Goal: Information Seeking & Learning: Find contact information

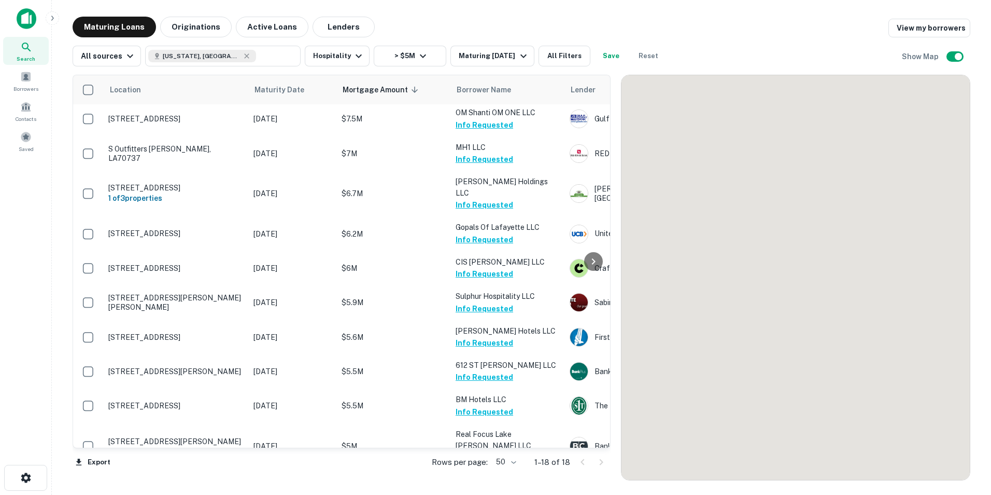
scroll to position [292, 0]
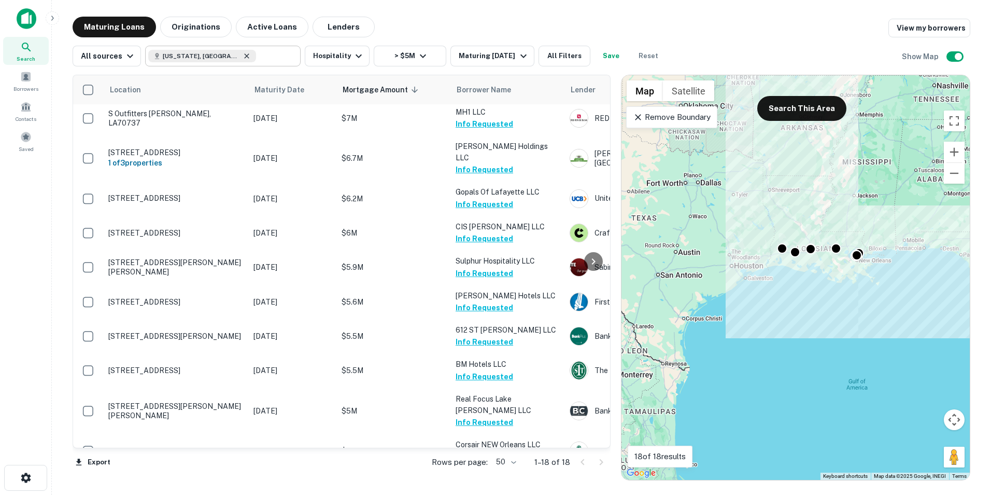
click at [245, 57] on icon at bounding box center [247, 55] width 5 height 5
type input "**********"
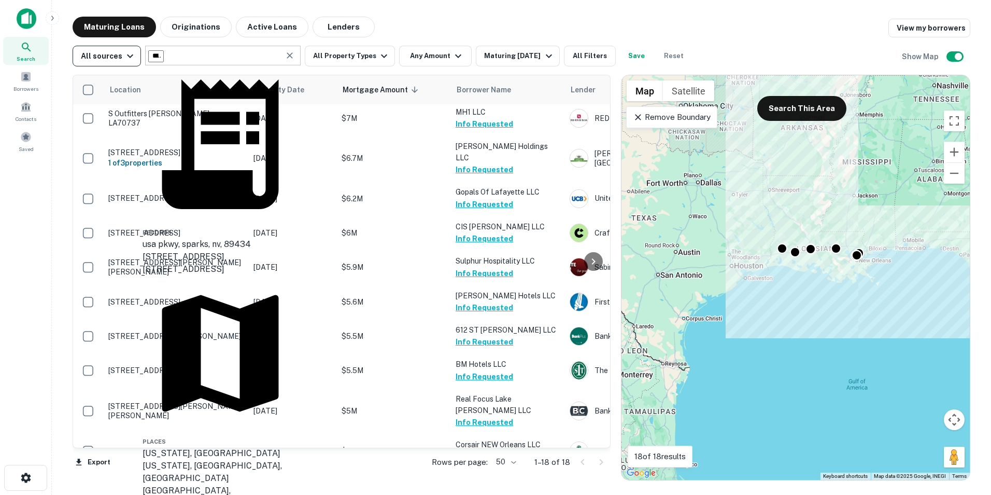
drag, startPoint x: 209, startPoint y: 57, endPoint x: 87, endPoint y: 61, distance: 122.4
click at [87, 61] on div "**********" at bounding box center [382, 56] width 618 height 21
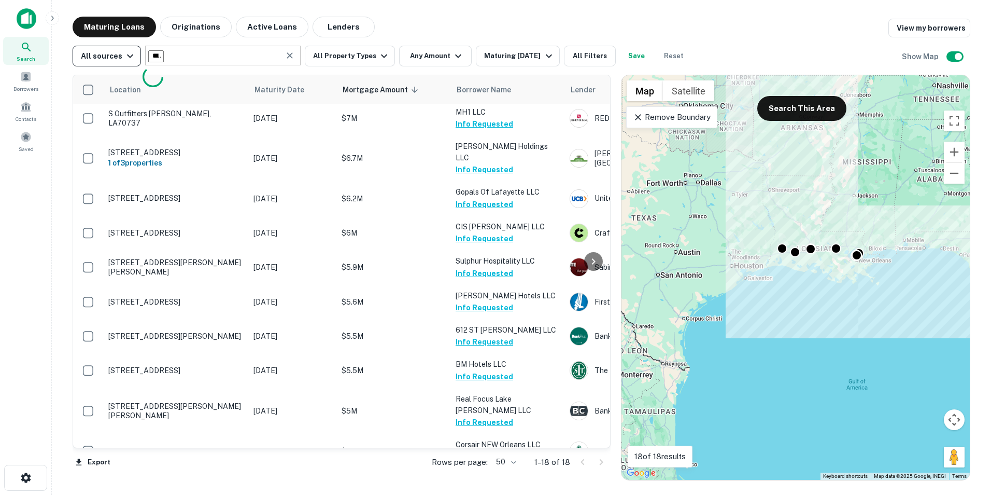
type input "**********"
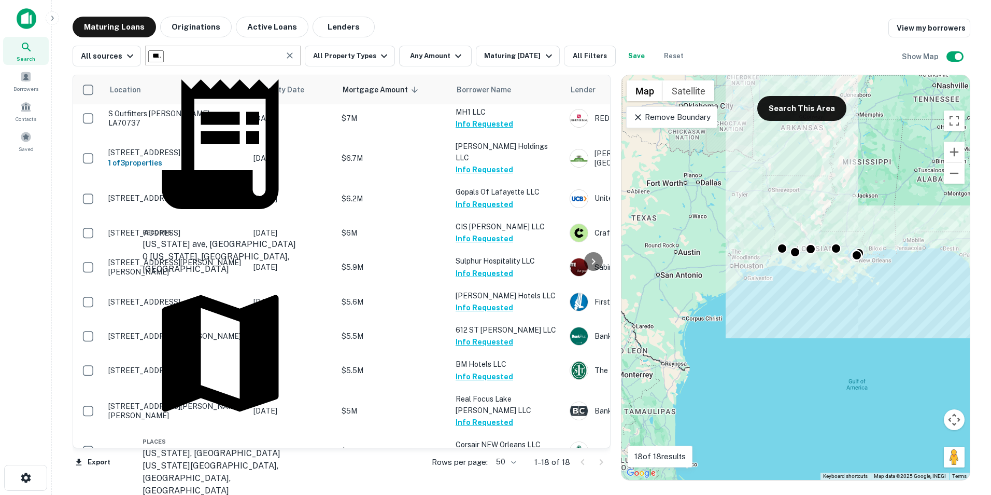
click at [166, 447] on div "[US_STATE], [GEOGRAPHIC_DATA]" at bounding box center [221, 453] width 156 height 12
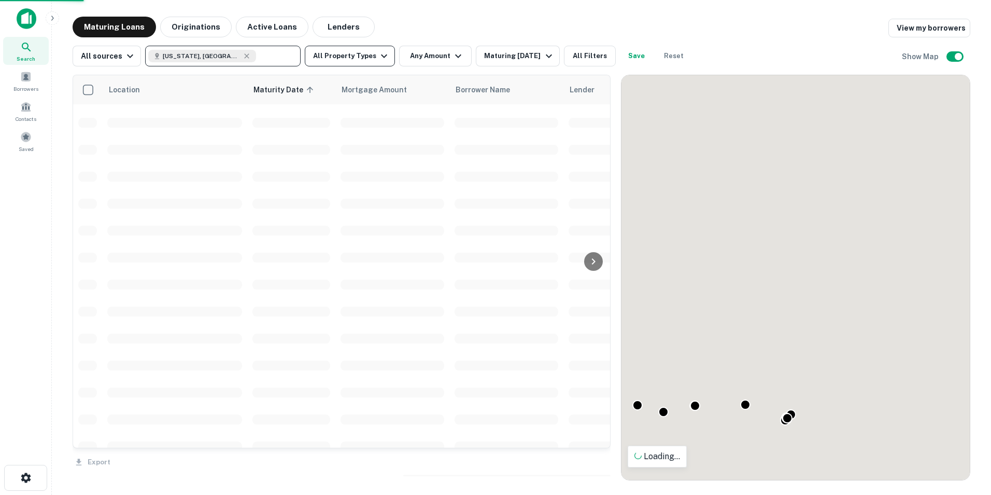
click at [379, 59] on icon "button" at bounding box center [384, 56] width 12 height 12
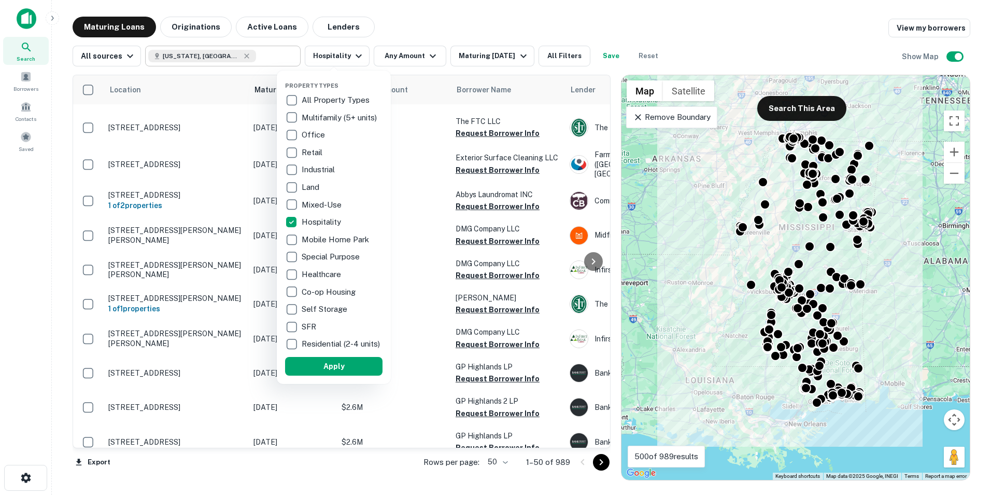
click at [427, 57] on div at bounding box center [495, 247] width 991 height 495
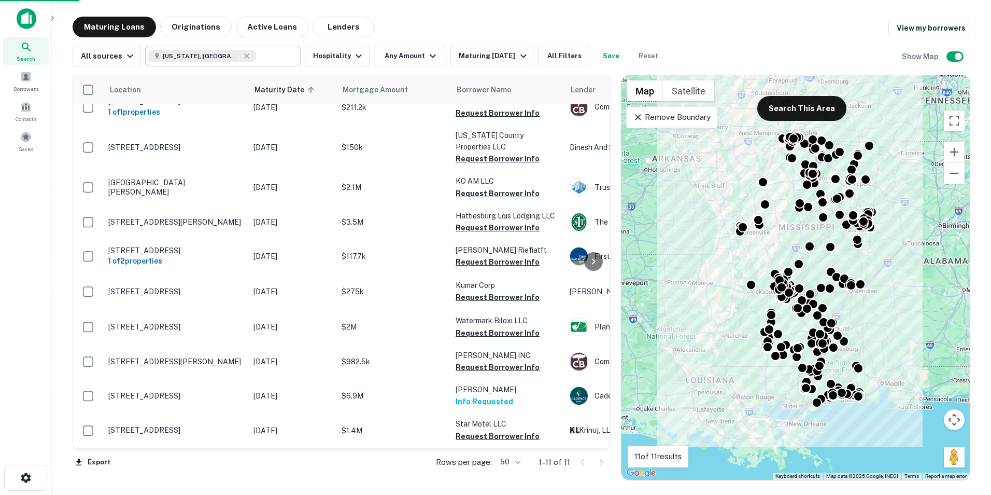
click at [430, 57] on icon "button" at bounding box center [433, 56] width 6 height 4
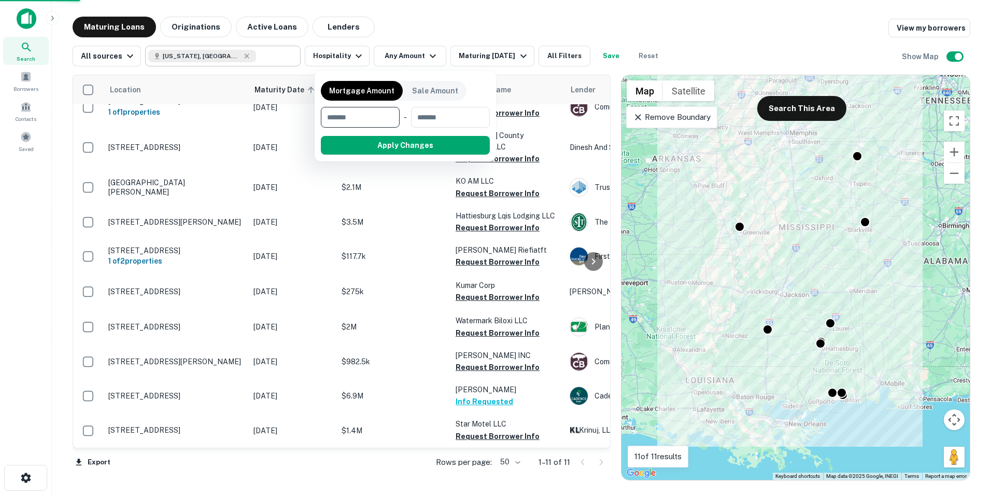
scroll to position [57, 0]
click at [364, 122] on input "number" at bounding box center [357, 117] width 72 height 21
type input "*******"
click at [410, 141] on button "Apply Changes" at bounding box center [424, 145] width 132 height 19
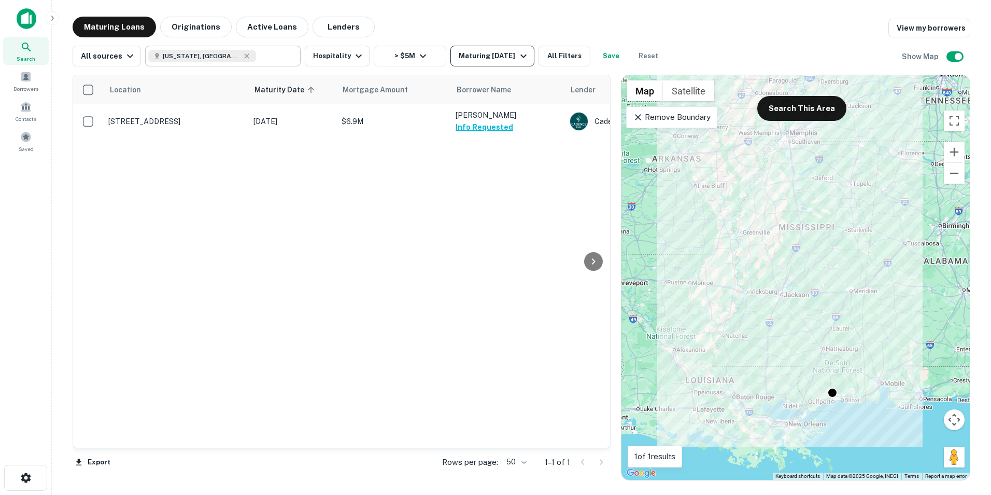
click at [527, 55] on icon "button" at bounding box center [524, 56] width 6 height 4
click at [59, 53] on button "2 Years" at bounding box center [43, 48] width 31 height 11
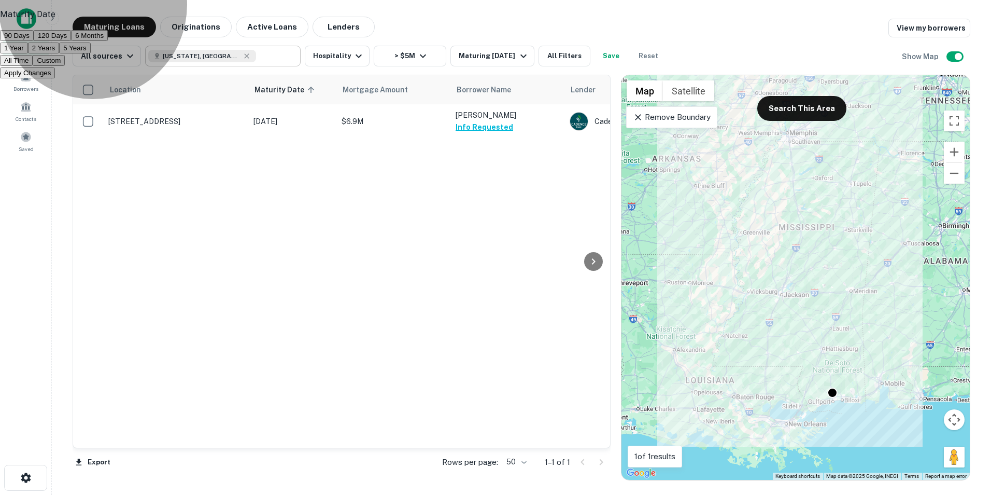
click at [55, 78] on button "Apply Changes" at bounding box center [27, 72] width 55 height 11
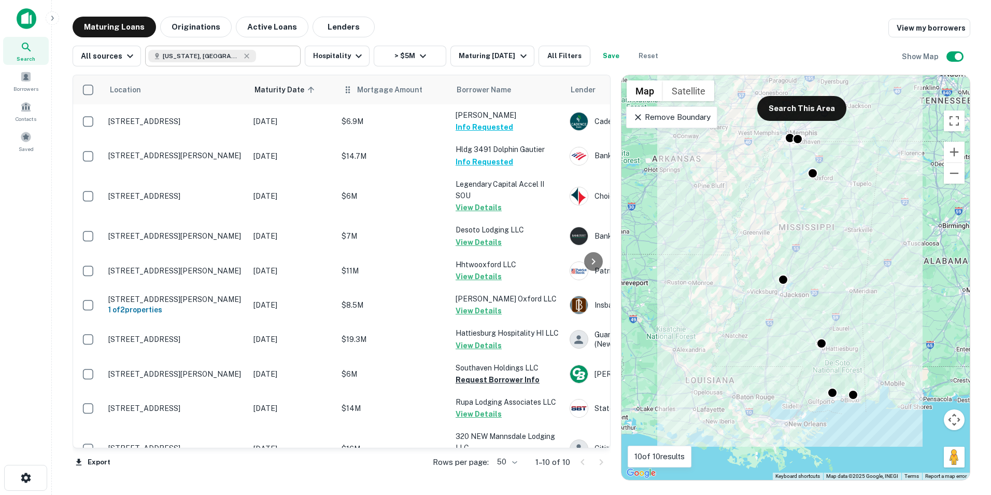
click at [356, 95] on div "Mortgage Amount" at bounding box center [394, 89] width 102 height 12
click at [373, 91] on span "Mortgage Amount" at bounding box center [396, 89] width 79 height 12
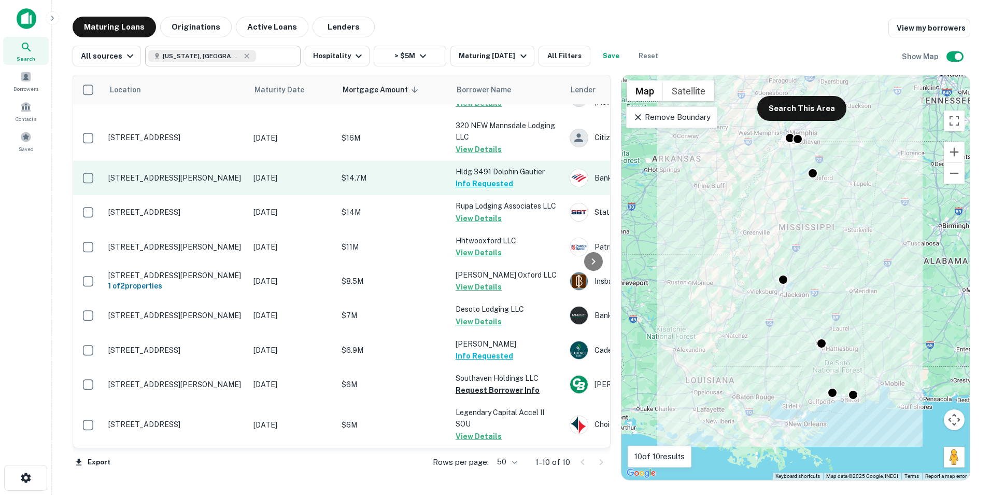
scroll to position [32, 0]
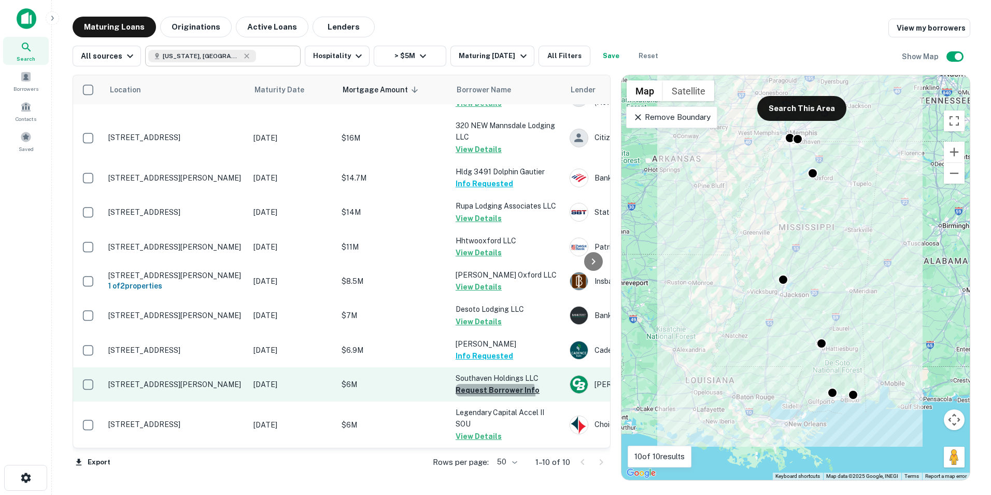
click at [491, 387] on button "Request Borrower Info" at bounding box center [498, 390] width 84 height 12
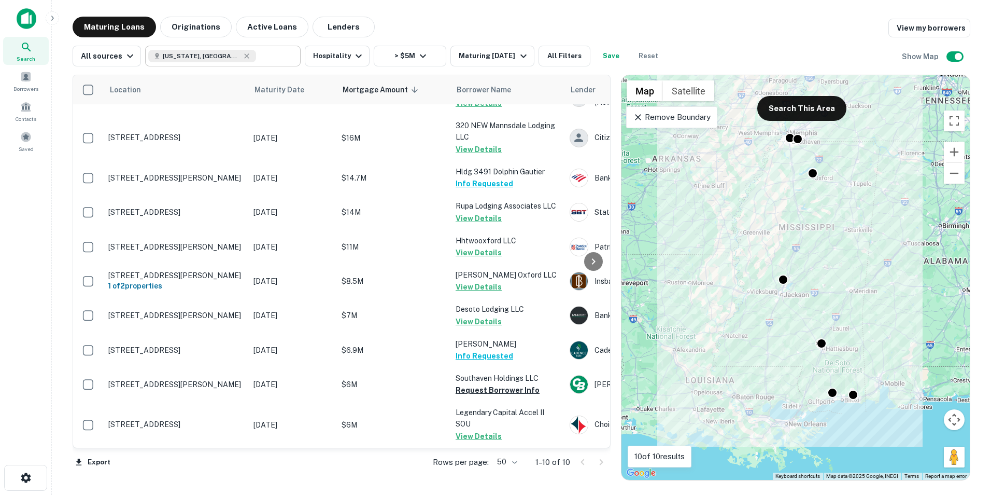
click at [243, 55] on icon at bounding box center [247, 56] width 8 height 8
type input "**********"
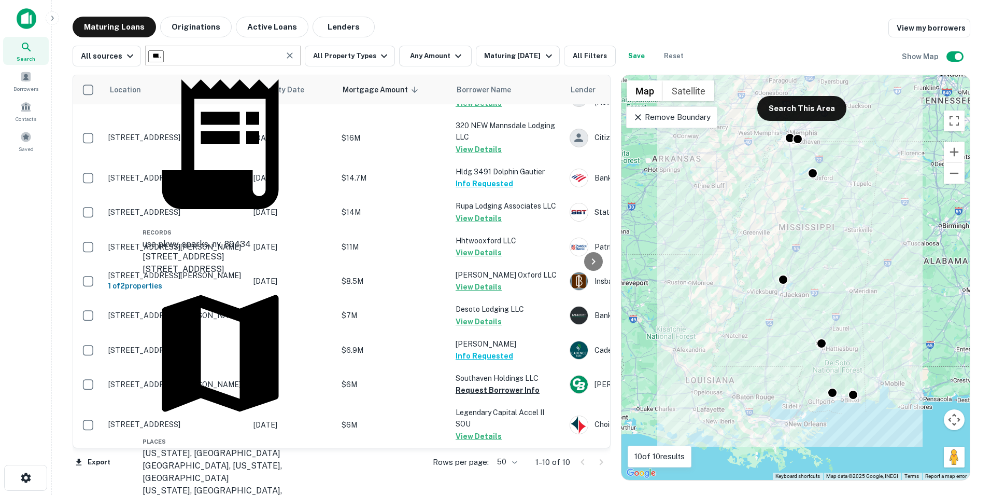
drag, startPoint x: 214, startPoint y: 53, endPoint x: 73, endPoint y: 43, distance: 141.4
click at [73, 43] on div "**********" at bounding box center [522, 51] width 898 height 29
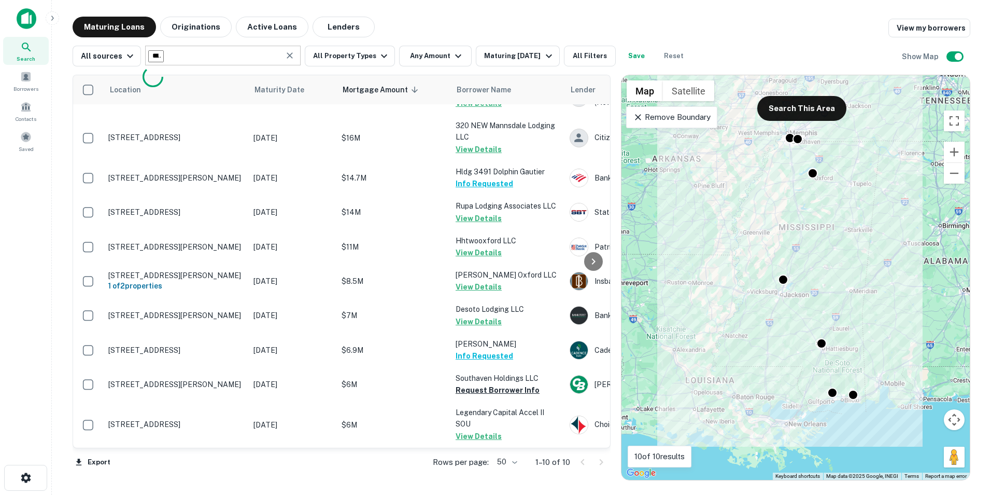
type input "*********"
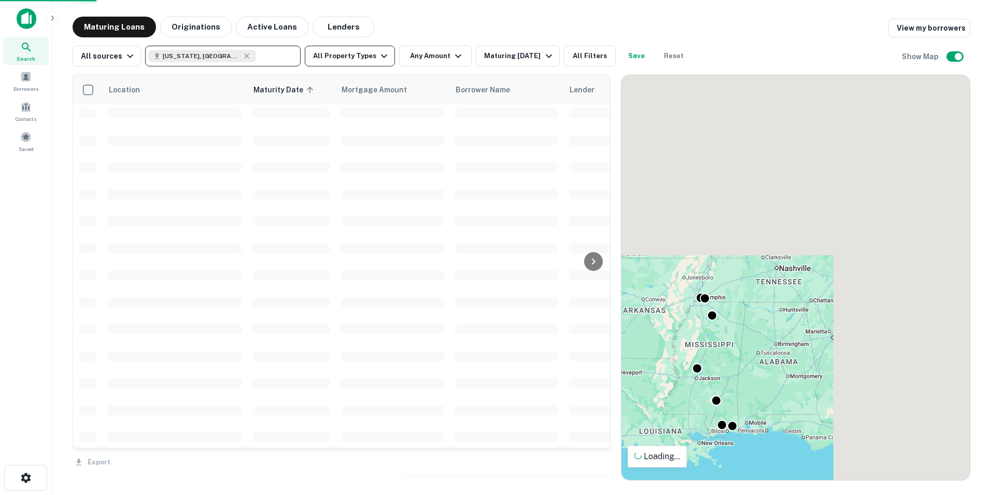
click at [380, 58] on icon "button" at bounding box center [384, 56] width 12 height 12
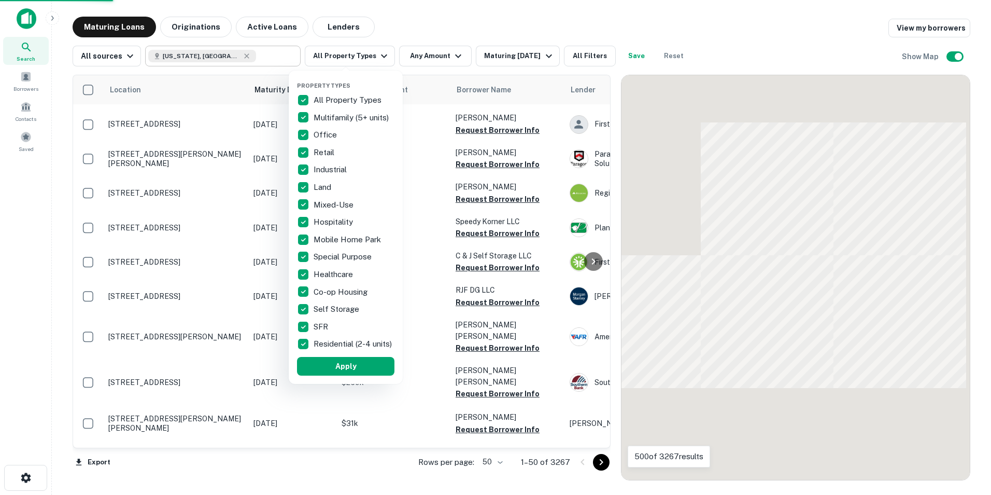
click at [329, 96] on p "All Property Types" at bounding box center [349, 100] width 70 height 12
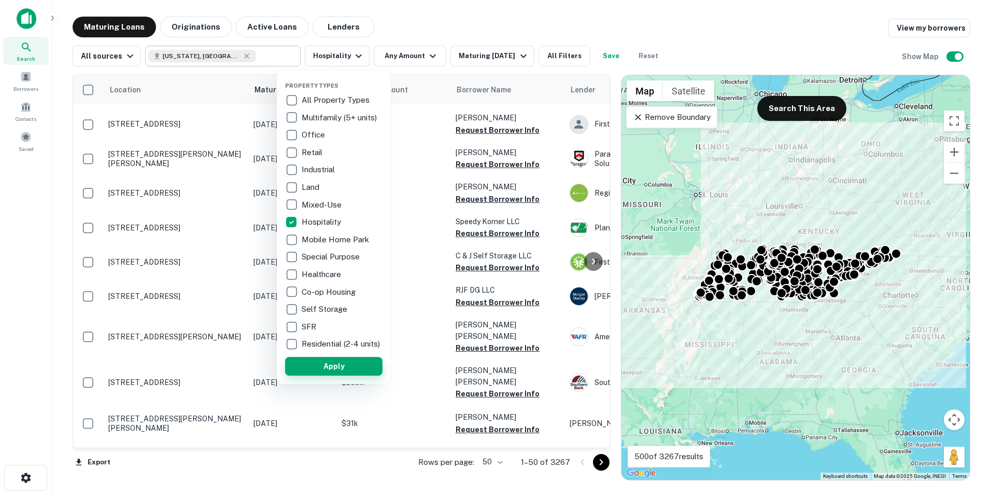
click at [333, 375] on button "Apply" at bounding box center [333, 366] width 97 height 19
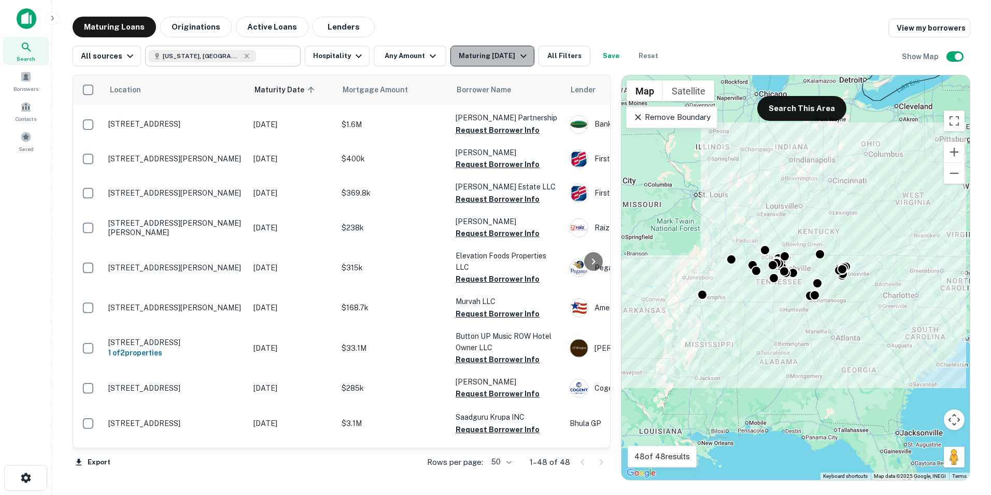
click at [495, 55] on div "Maturing [DATE]" at bounding box center [494, 56] width 71 height 12
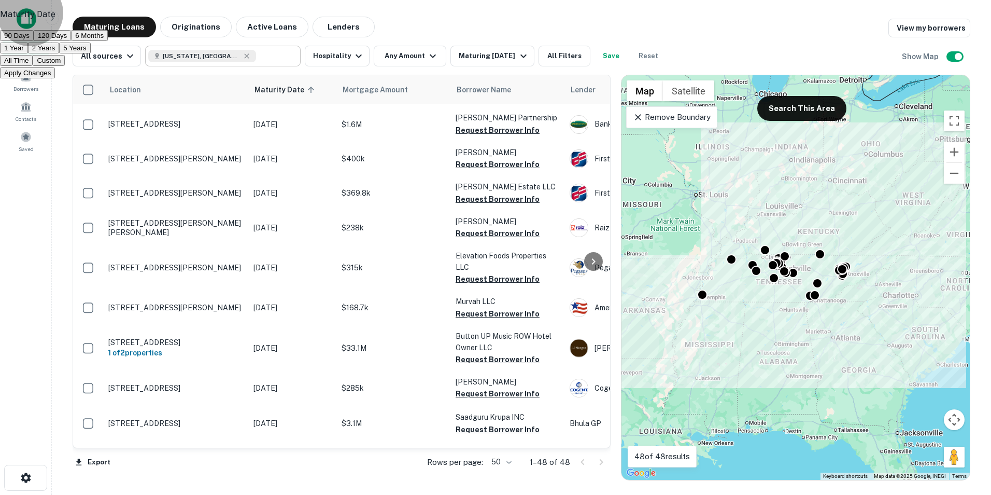
click at [59, 53] on button "2 Years" at bounding box center [43, 48] width 31 height 11
click at [55, 78] on button "Apply Changes" at bounding box center [27, 72] width 55 height 11
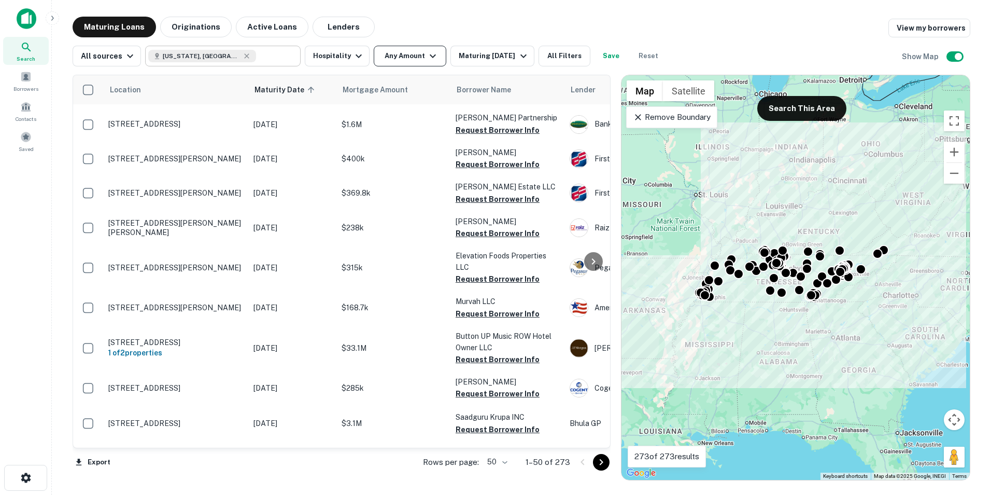
click at [396, 61] on button "Any Amount" at bounding box center [410, 56] width 73 height 21
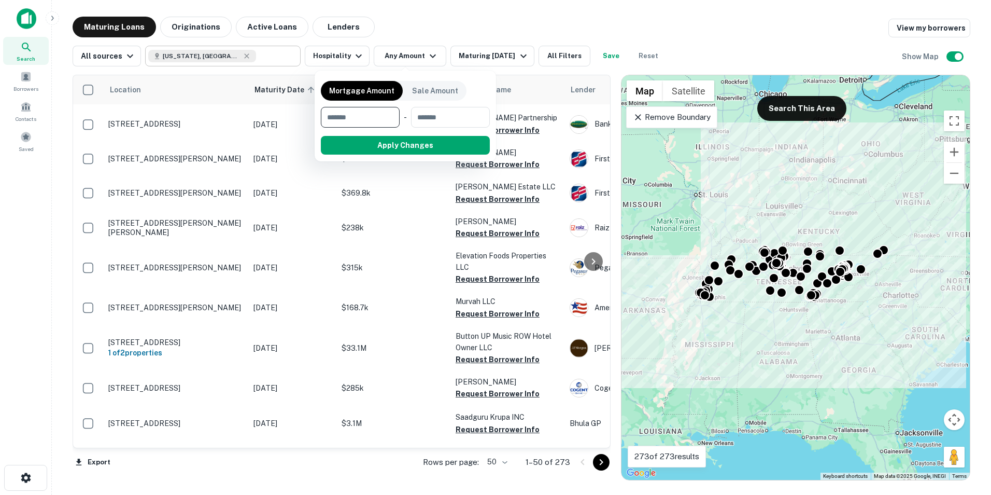
click at [368, 114] on input "number" at bounding box center [357, 117] width 72 height 21
type input "*******"
click at [425, 142] on button "Apply Changes" at bounding box center [424, 145] width 132 height 19
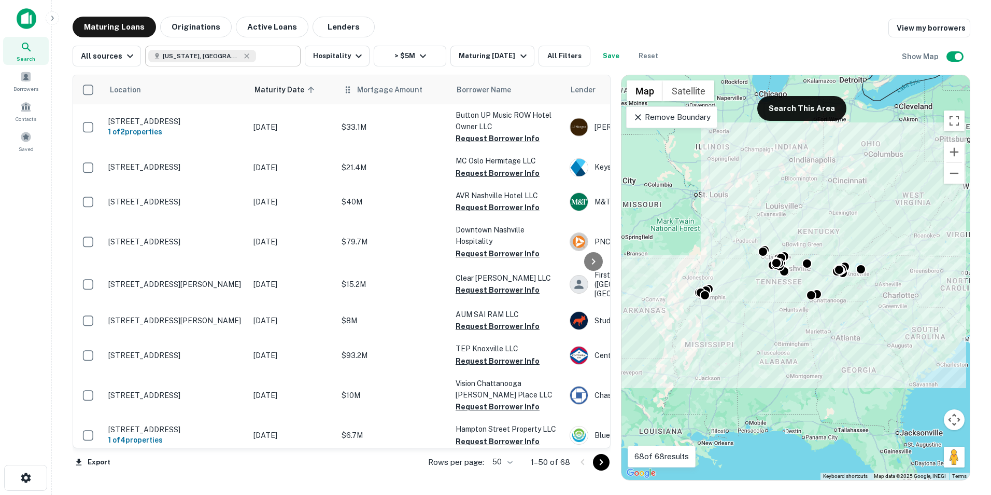
click at [355, 92] on div "Mortgage Amount" at bounding box center [394, 89] width 102 height 12
click at [386, 91] on span "Mortgage Amount" at bounding box center [396, 89] width 79 height 12
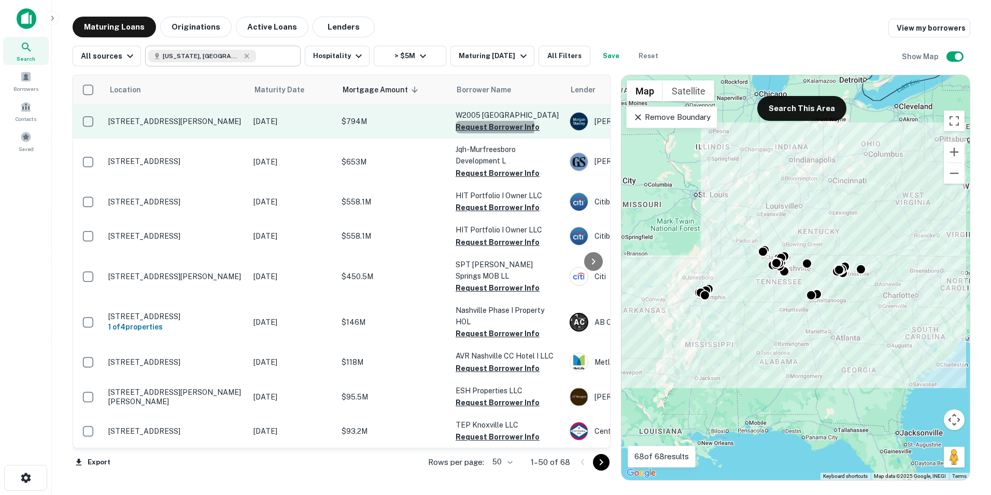
click at [488, 133] on button "Request Borrower Info" at bounding box center [498, 127] width 84 height 12
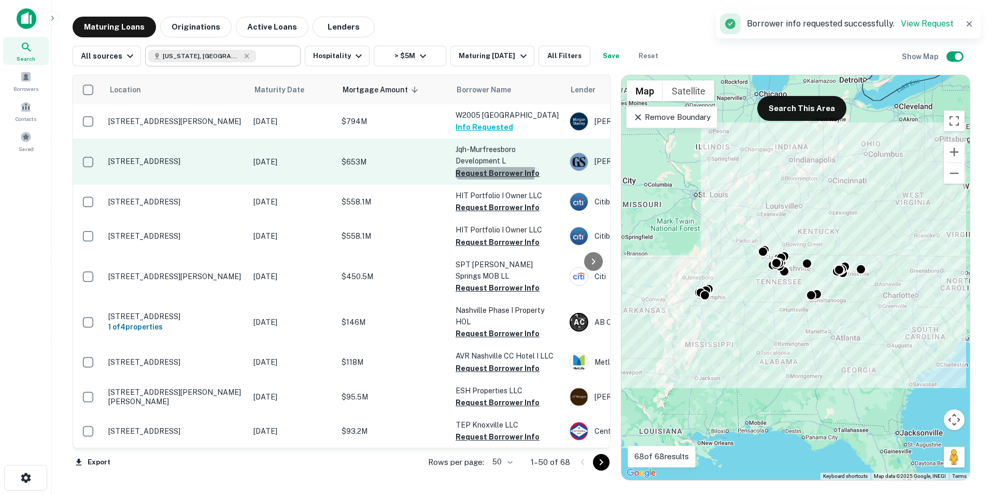
click at [486, 179] on button "Request Borrower Info" at bounding box center [498, 173] width 84 height 12
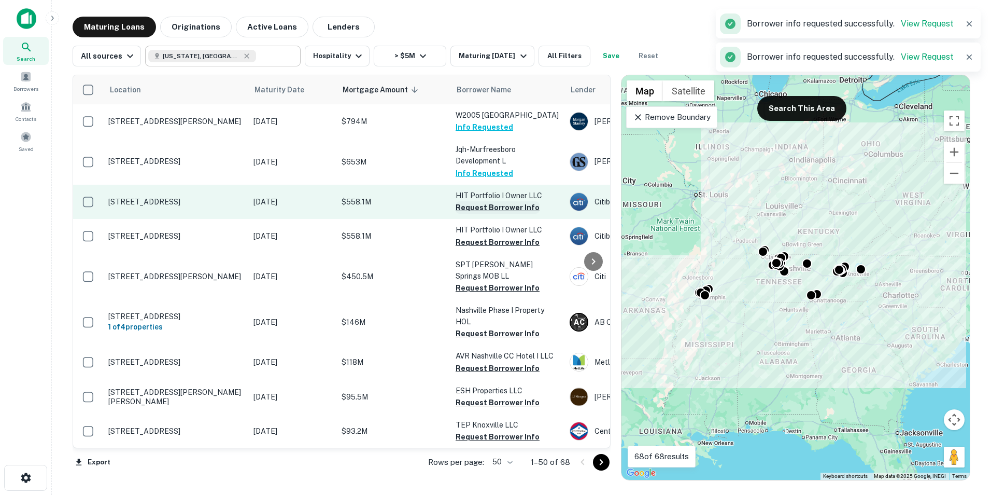
click at [484, 214] on button "Request Borrower Info" at bounding box center [498, 207] width 84 height 12
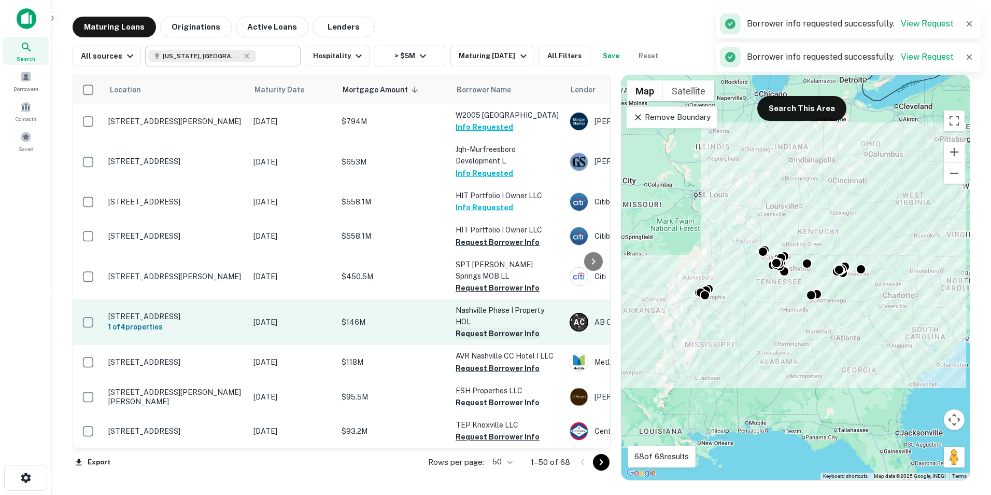
click at [489, 340] on button "Request Borrower Info" at bounding box center [498, 333] width 84 height 12
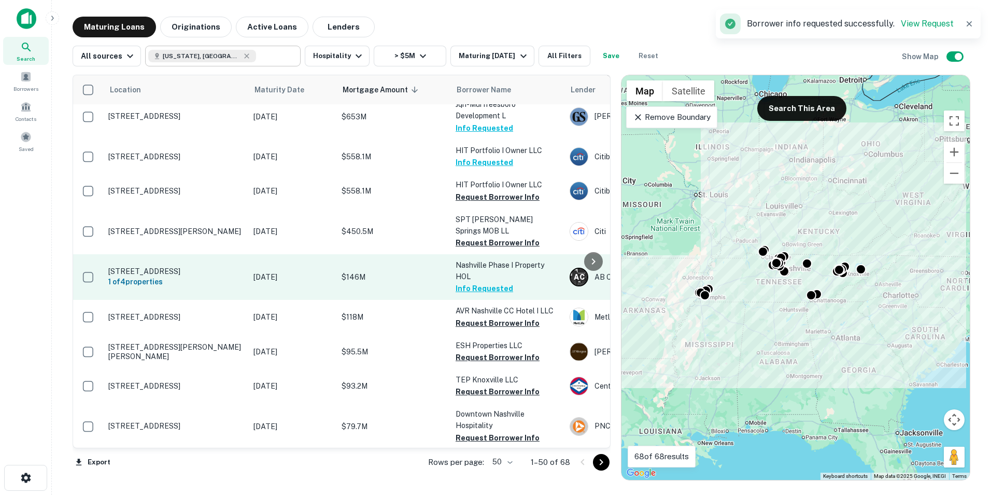
scroll to position [45, 0]
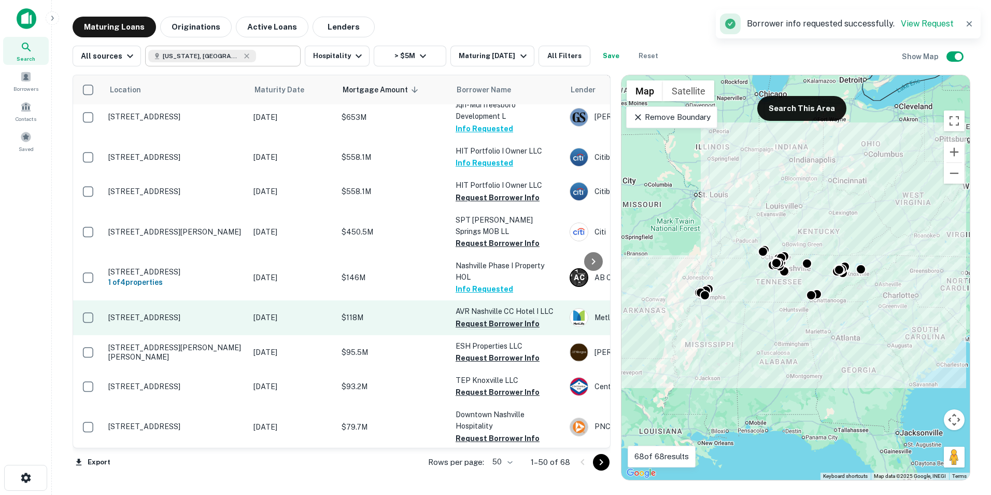
click at [489, 330] on button "Request Borrower Info" at bounding box center [498, 323] width 84 height 12
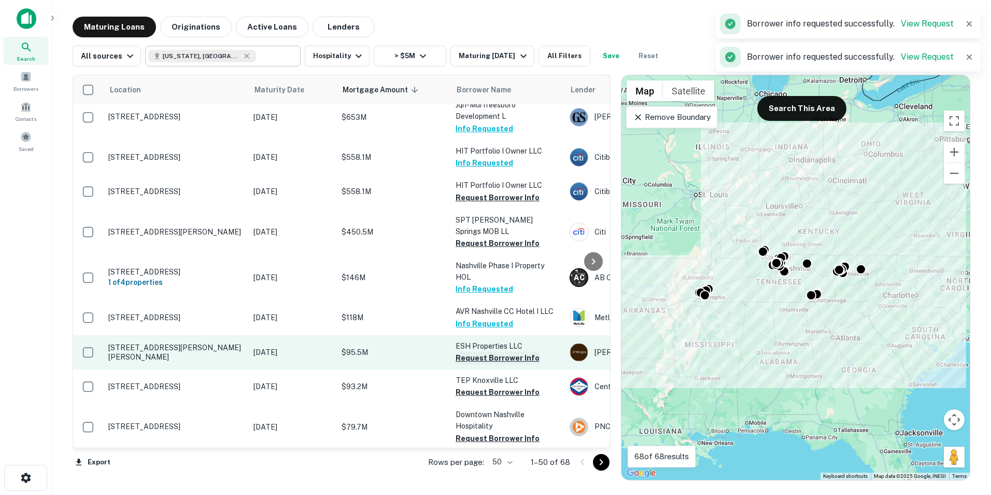
click at [490, 364] on button "Request Borrower Info" at bounding box center [498, 358] width 84 height 12
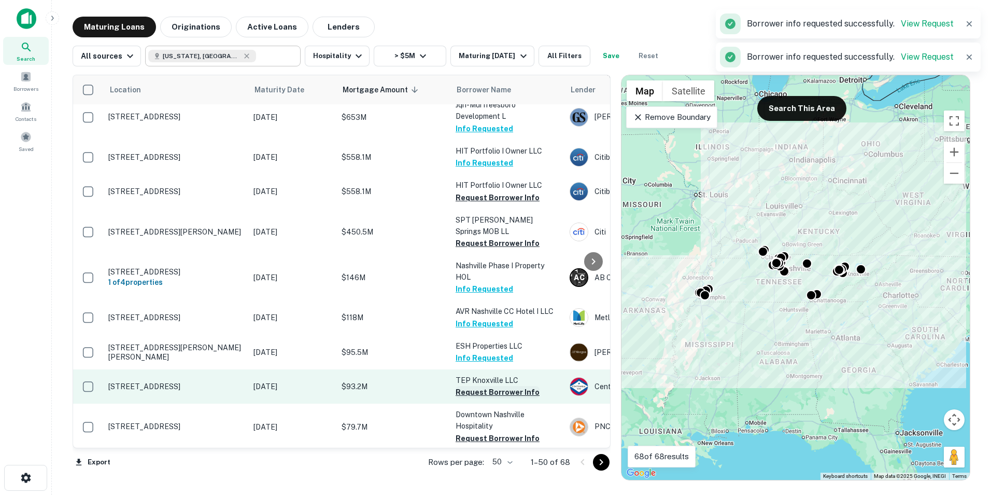
click at [488, 398] on button "Request Borrower Info" at bounding box center [498, 392] width 84 height 12
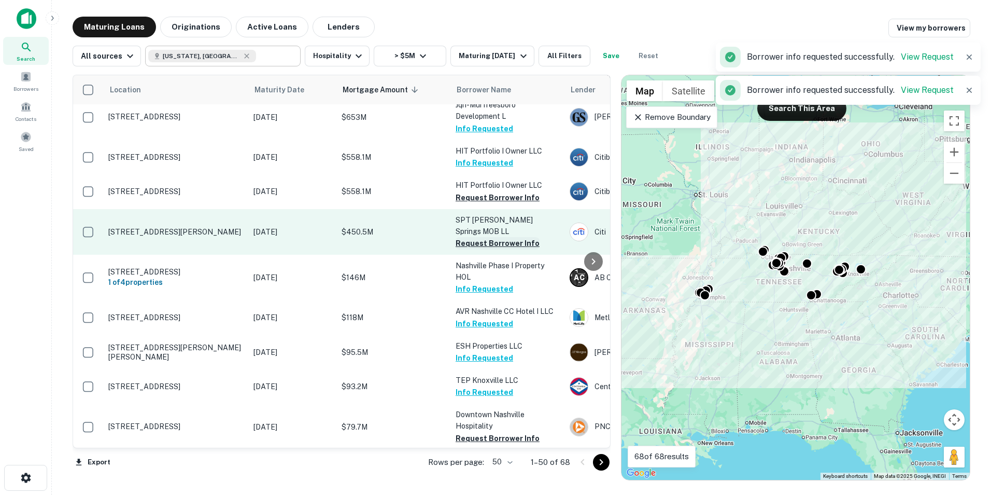
click at [487, 249] on button "Request Borrower Info" at bounding box center [498, 243] width 84 height 12
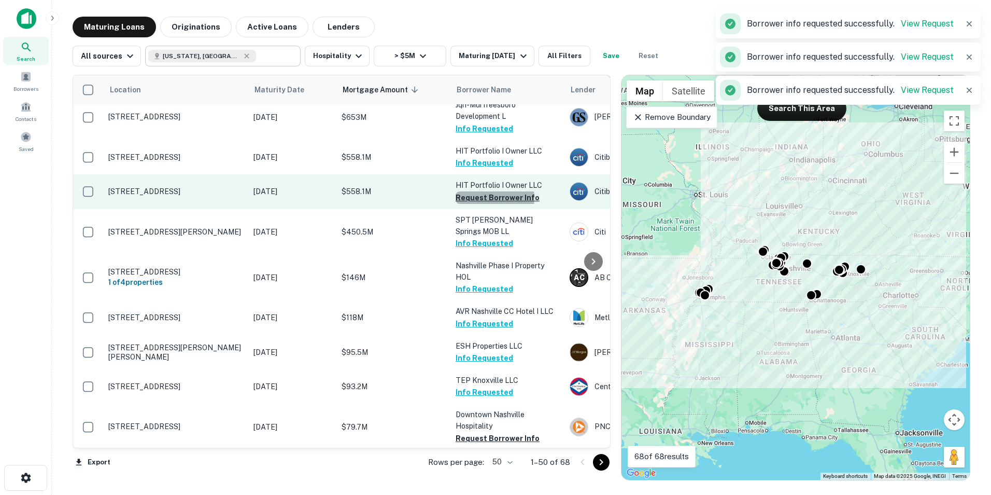
click at [490, 204] on button "Request Borrower Info" at bounding box center [498, 197] width 84 height 12
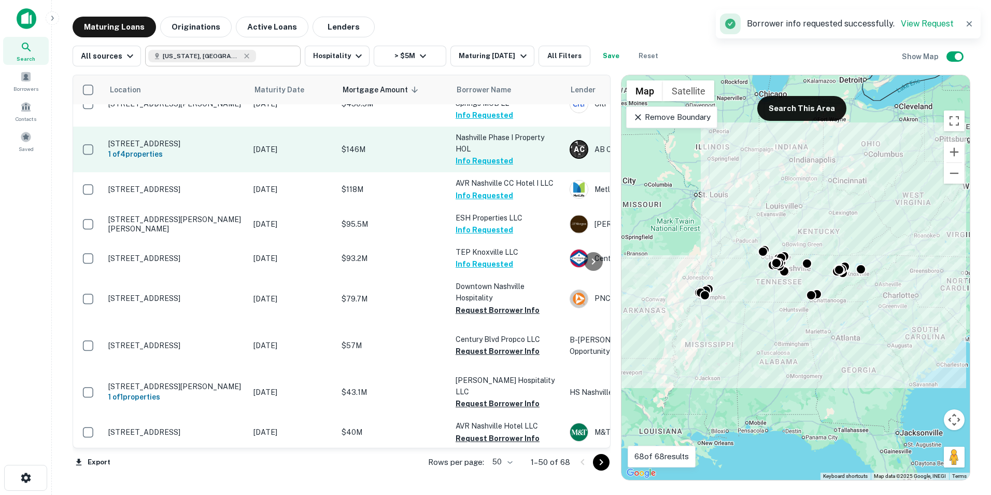
scroll to position [176, 0]
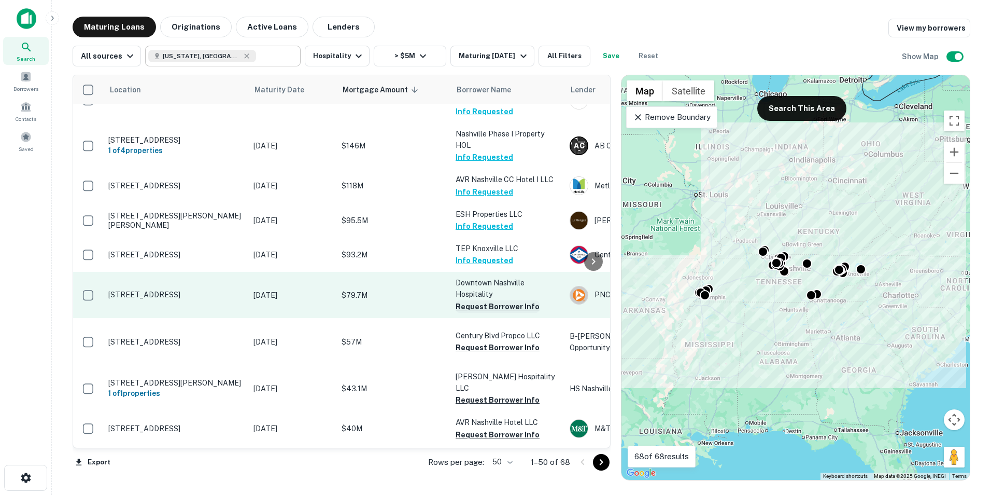
click at [504, 313] on button "Request Borrower Info" at bounding box center [498, 306] width 84 height 12
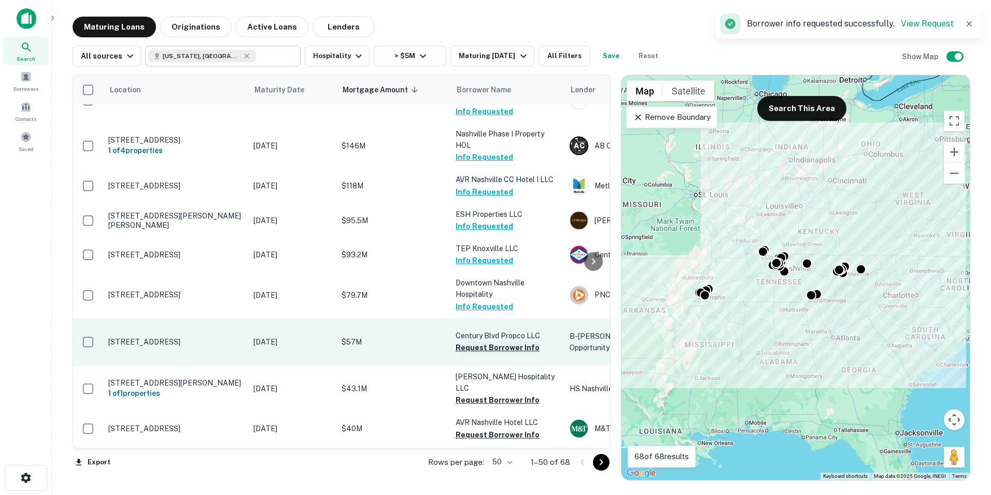
click at [497, 353] on button "Request Borrower Info" at bounding box center [498, 347] width 84 height 12
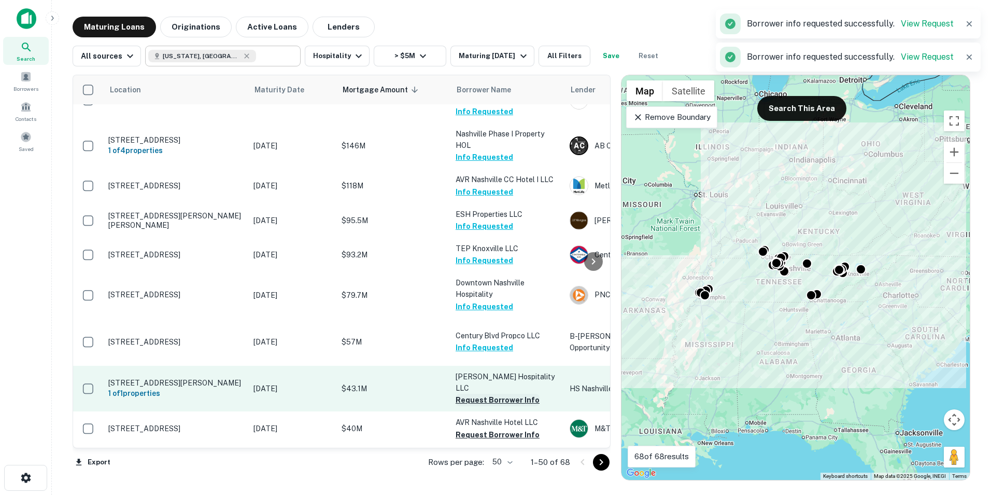
click at [493, 393] on button "Request Borrower Info" at bounding box center [498, 399] width 84 height 12
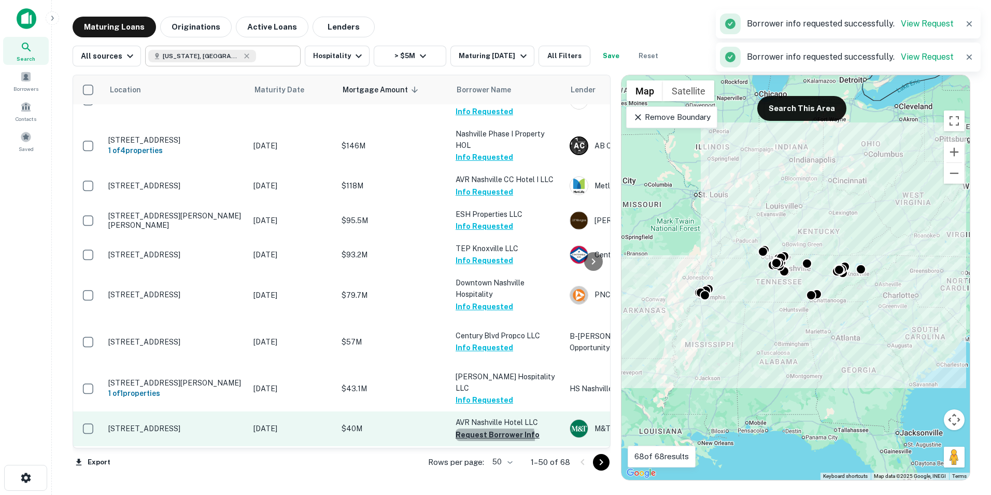
click at [490, 428] on button "Request Borrower Info" at bounding box center [498, 434] width 84 height 12
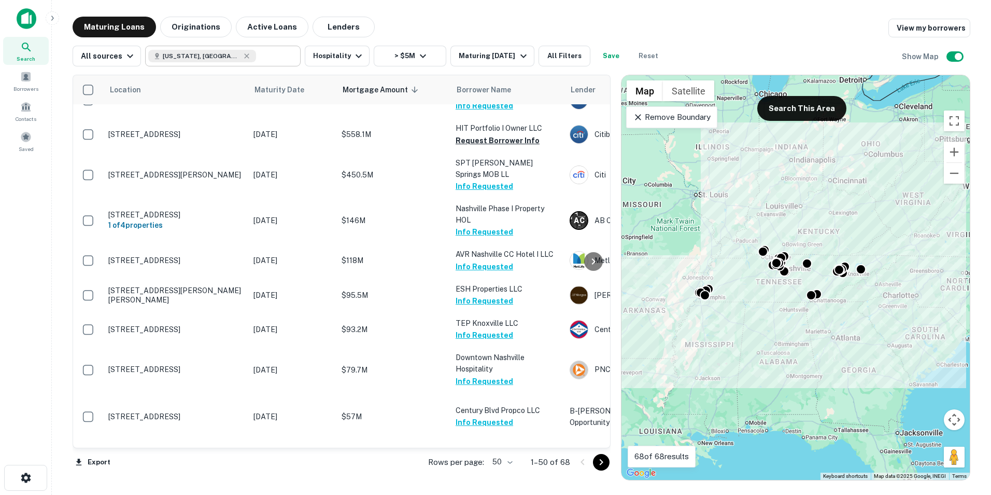
scroll to position [0, 0]
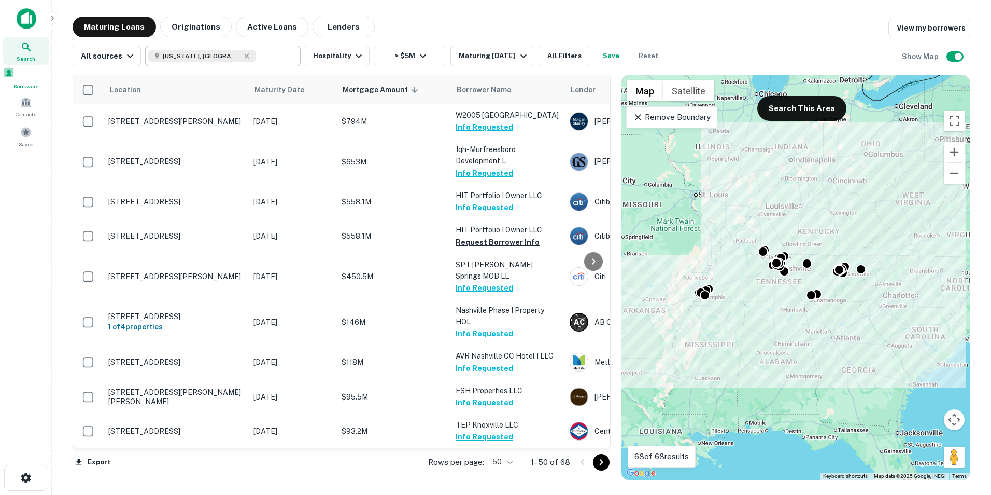
click at [23, 85] on span "Borrowers" at bounding box center [26, 86] width 46 height 8
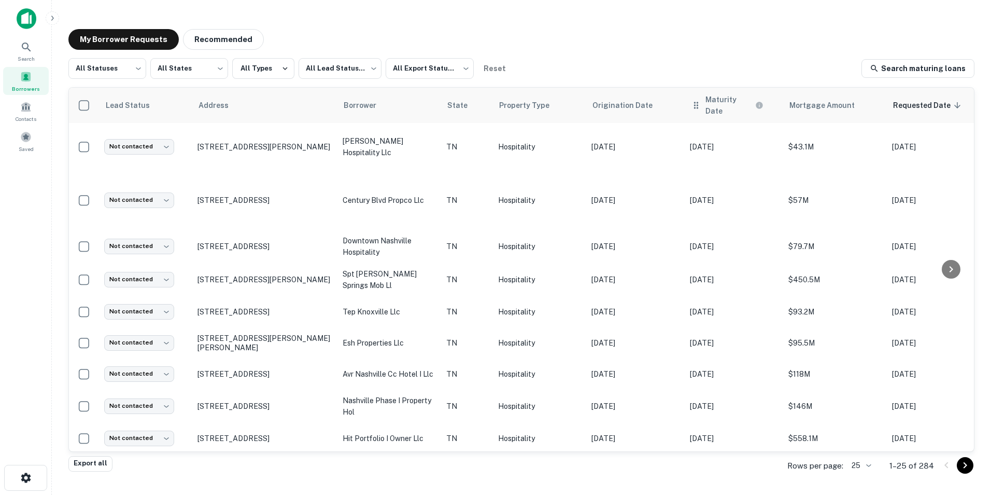
click at [709, 109] on th "Maturity Date" at bounding box center [734, 105] width 99 height 35
click at [722, 107] on h6 "Maturity Date" at bounding box center [730, 105] width 48 height 23
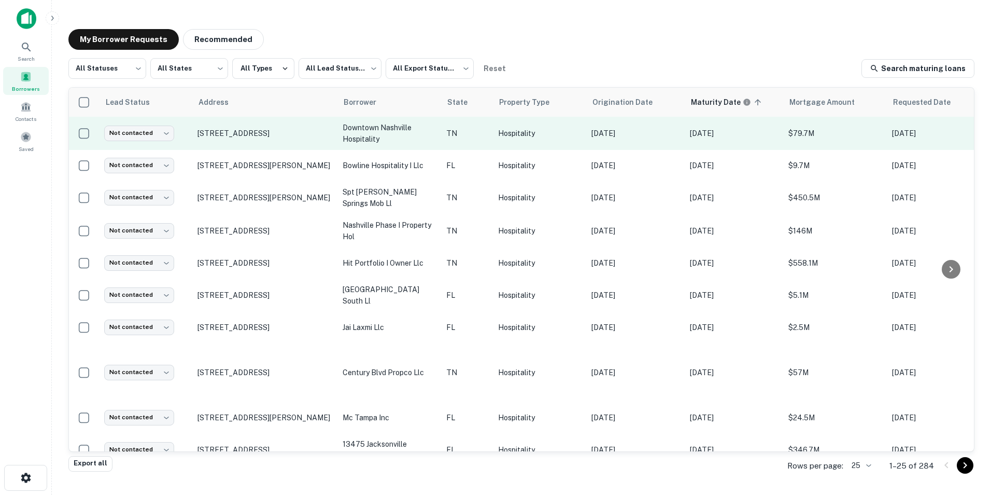
drag, startPoint x: 316, startPoint y: 136, endPoint x: 198, endPoint y: 142, distance: 118.9
click at [198, 142] on td "[STREET_ADDRESS]" at bounding box center [264, 133] width 145 height 33
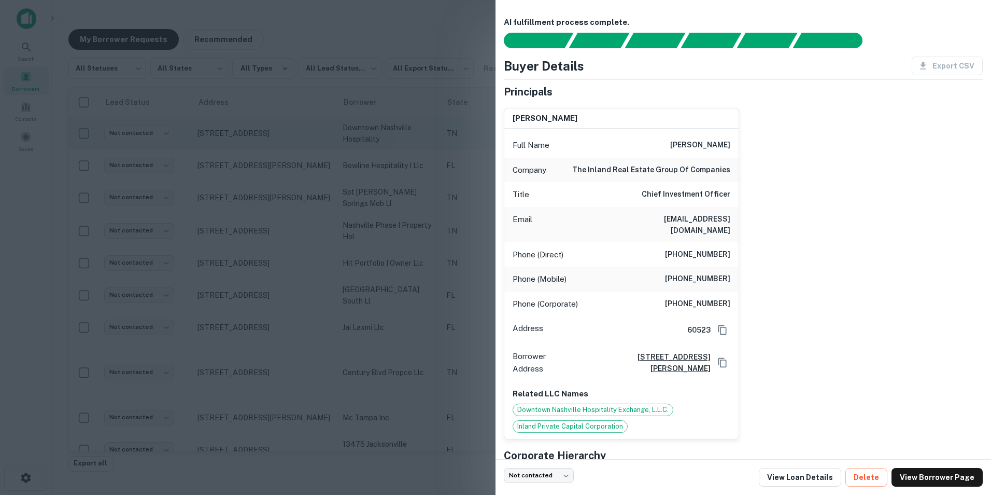
copy p "[STREET_ADDRESS]"
click at [613, 220] on div "Email binder@inland-investments.com" at bounding box center [621, 224] width 234 height 35
drag, startPoint x: 613, startPoint y: 220, endPoint x: 718, endPoint y: 221, distance: 105.2
click at [718, 221] on div "Email binder@inland-investments.com" at bounding box center [621, 224] width 234 height 35
copy h6 "binder@inland-investments.com"
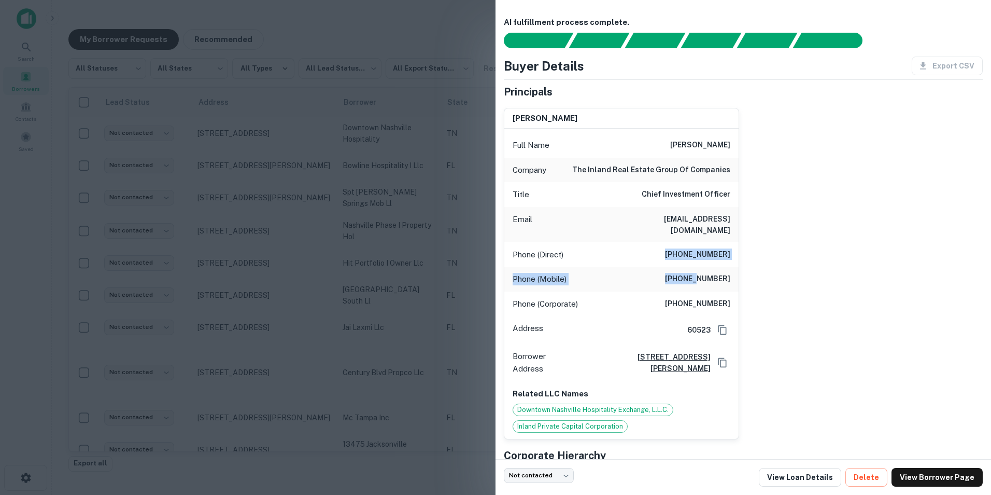
drag, startPoint x: 669, startPoint y: 242, endPoint x: 696, endPoint y: 275, distance: 42.8
click at [696, 275] on div "Full Name joseph e. binder Company the inland real estate group of companies Ti…" at bounding box center [621, 284] width 234 height 310
drag, startPoint x: 510, startPoint y: 246, endPoint x: 729, endPoint y: 297, distance: 225.6
click at [729, 297] on div "Full Name joseph e. binder Company the inland real estate group of companies Ti…" at bounding box center [621, 284] width 234 height 310
click at [582, 273] on div "Phone (Mobile) (630) 346-0182" at bounding box center [621, 278] width 234 height 25
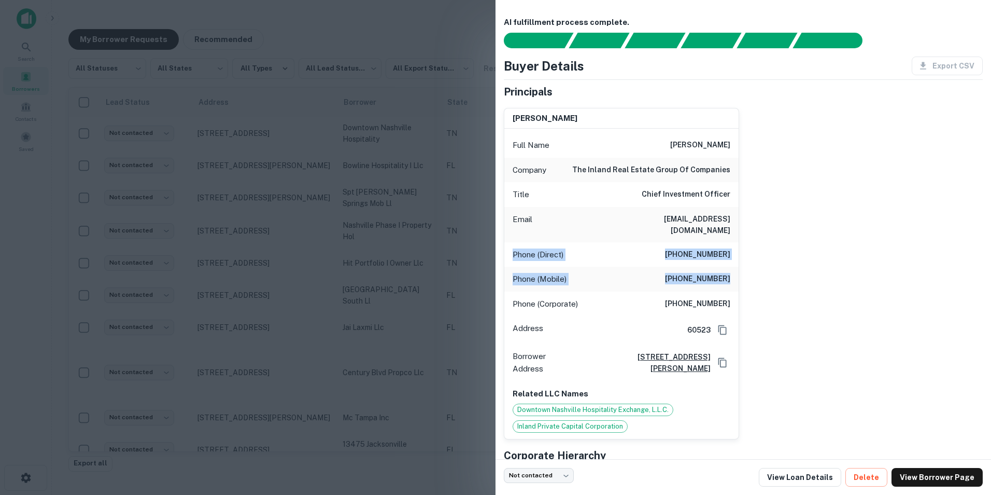
drag, startPoint x: 510, startPoint y: 241, endPoint x: 747, endPoint y: 269, distance: 238.0
click at [747, 269] on div "joseph e. binder Full Name joseph e. binder Company the inland real estate grou…" at bounding box center [739, 270] width 487 height 340
copy div "Phone (Direct) (630) 218-4934 Phone (Mobile) (630) 346-0182"
click at [939, 66] on div "Export CSV" at bounding box center [943, 66] width 79 height 19
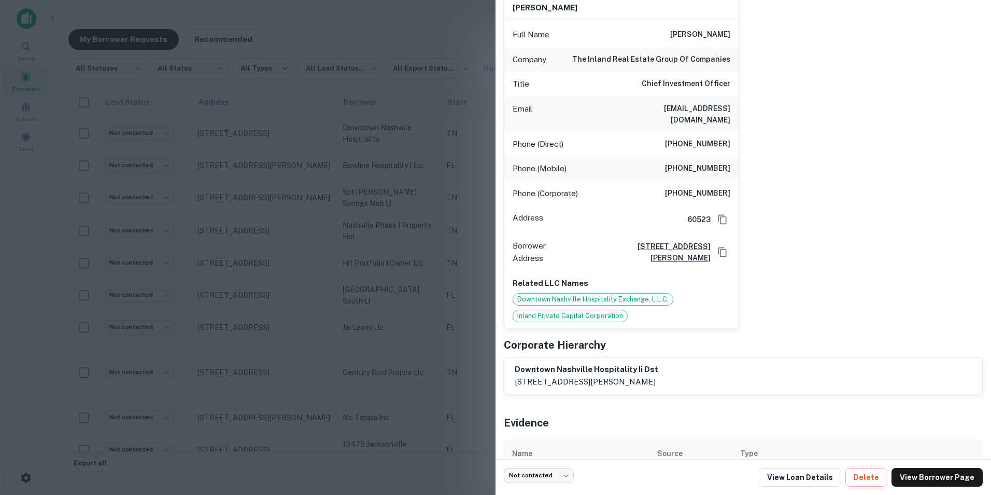
scroll to position [146, 0]
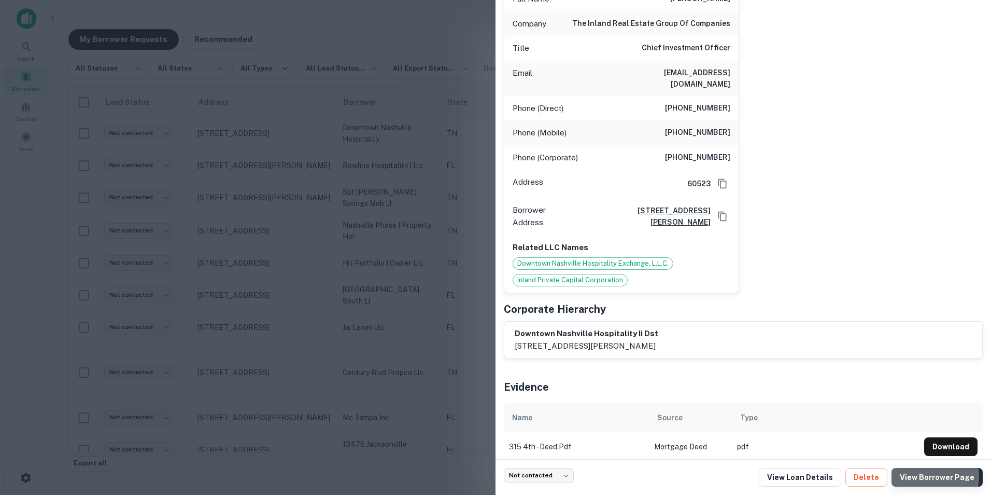
click at [931, 476] on link "View Borrower Page" at bounding box center [937, 477] width 91 height 19
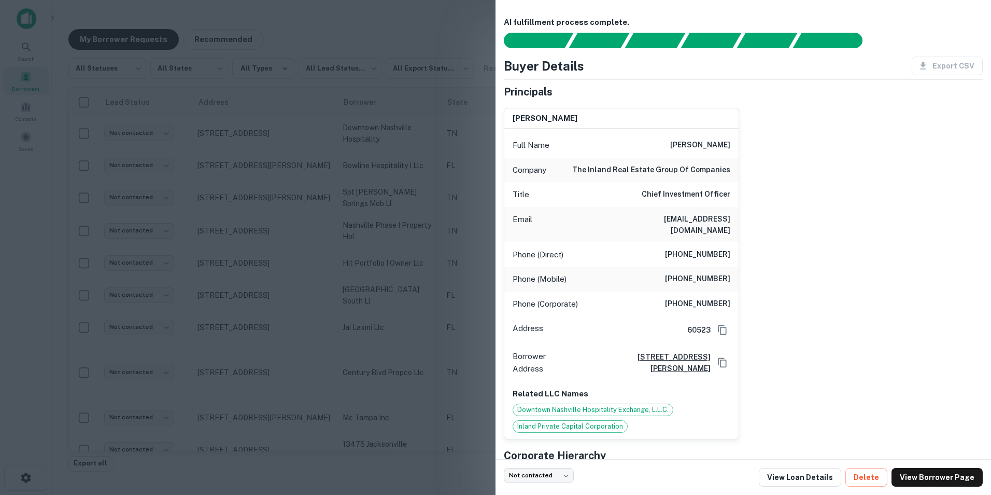
click at [486, 77] on div at bounding box center [495, 247] width 991 height 495
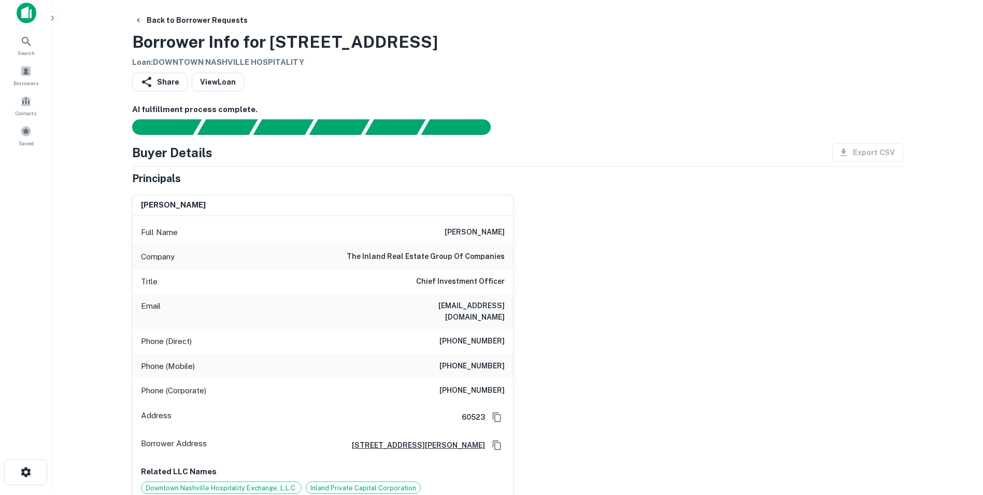
scroll to position [5, 0]
click at [862, 151] on div "Export CSV" at bounding box center [863, 153] width 79 height 19
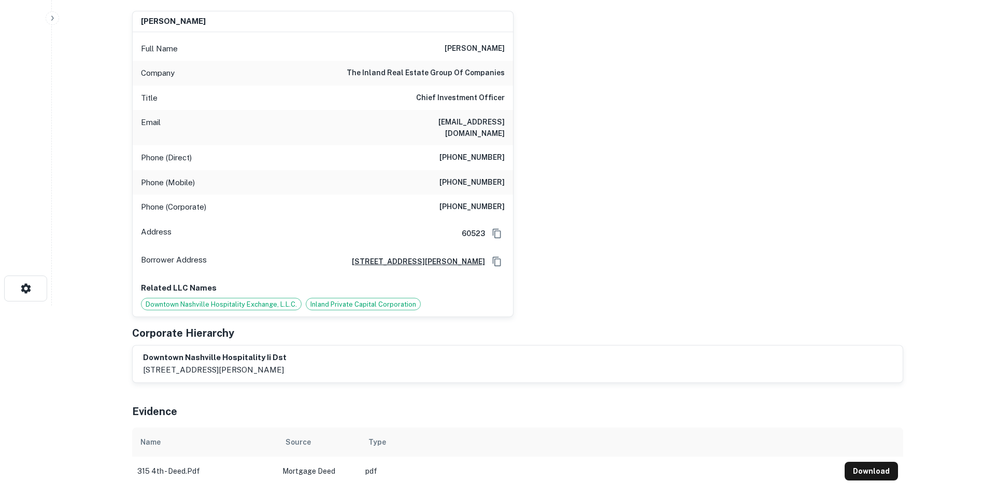
scroll to position [190, 0]
click at [385, 299] on span "Inland Private Capital Corporation" at bounding box center [363, 304] width 114 height 10
click at [368, 299] on span "Inland Private Capital Corporation" at bounding box center [363, 304] width 114 height 10
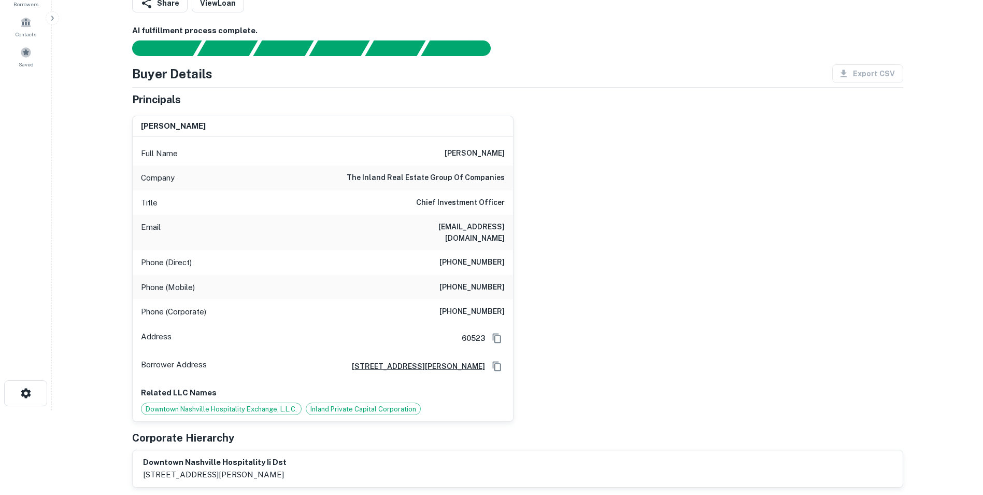
scroll to position [0, 0]
